Goal: Transaction & Acquisition: Purchase product/service

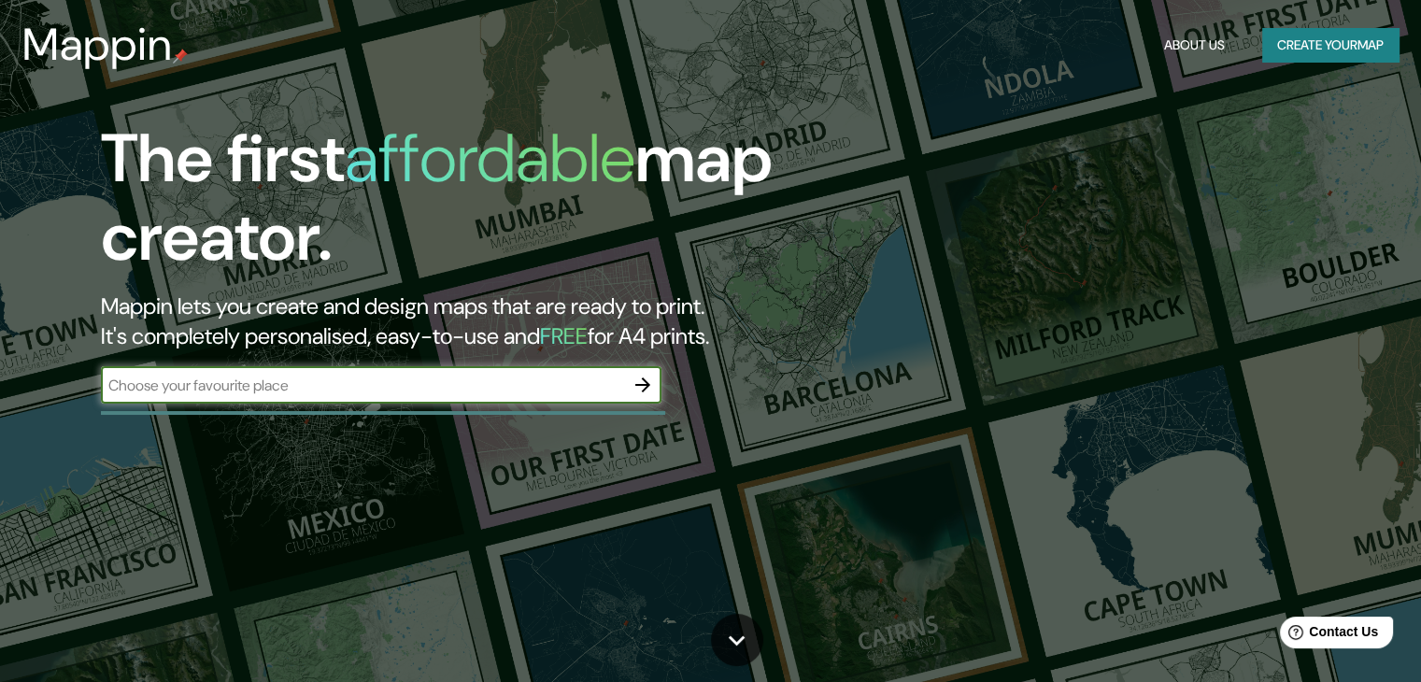
click at [491, 384] on input "text" at bounding box center [362, 385] width 523 height 21
type input "moche [PERSON_NAME]"
click at [650, 381] on icon "button" at bounding box center [643, 385] width 22 height 22
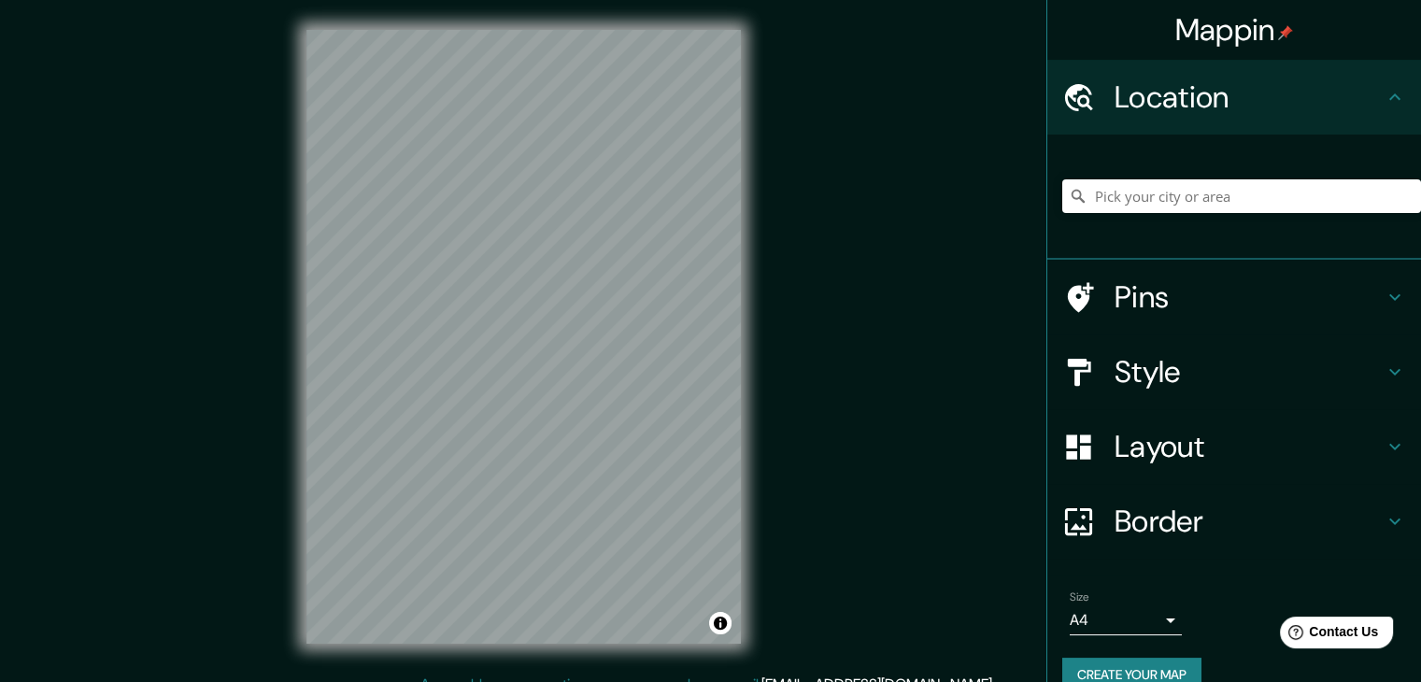
click at [1204, 372] on h4 "Style" at bounding box center [1249, 371] width 269 height 37
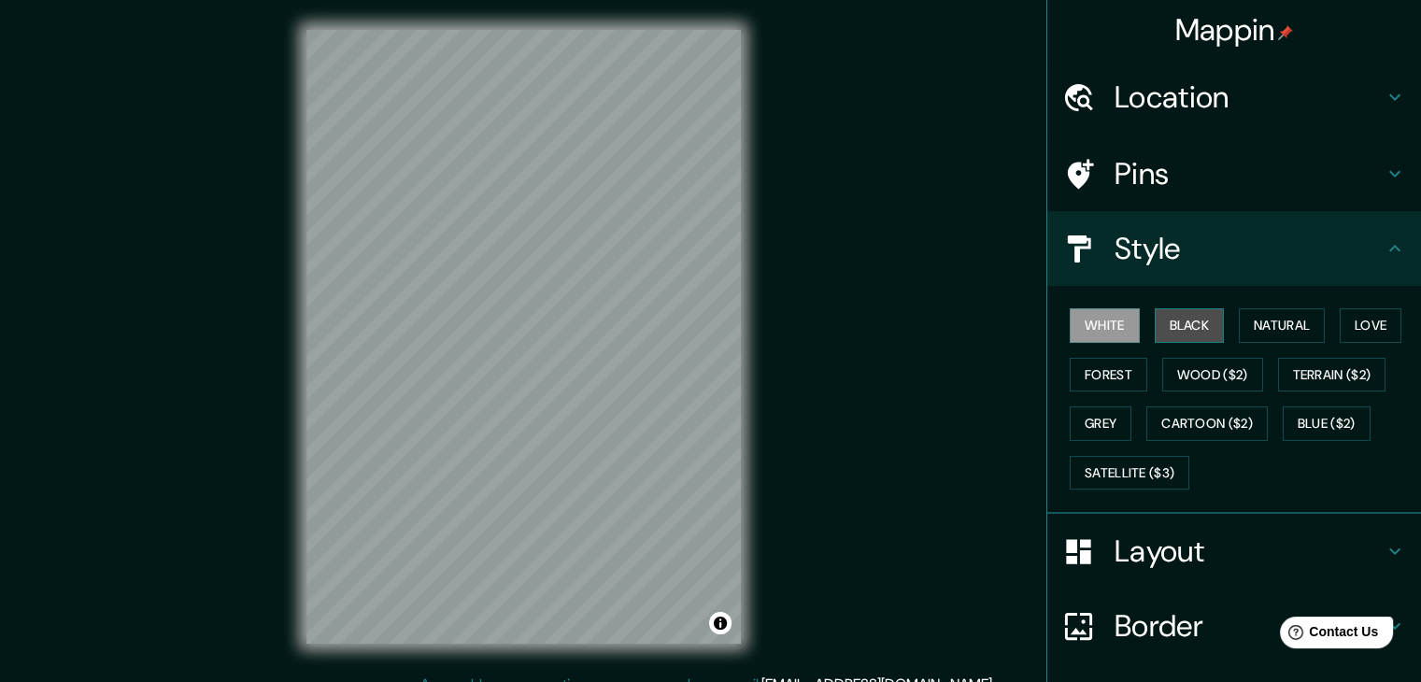
click at [1200, 326] on button "Black" at bounding box center [1190, 325] width 70 height 35
click at [1117, 326] on button "White" at bounding box center [1105, 325] width 70 height 35
click at [1178, 327] on button "Black" at bounding box center [1190, 325] width 70 height 35
click at [1092, 321] on button "White" at bounding box center [1105, 325] width 70 height 35
click at [1181, 321] on button "Black" at bounding box center [1190, 325] width 70 height 35
